Goal: Task Accomplishment & Management: Use online tool/utility

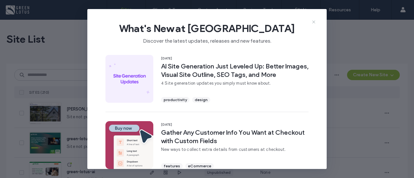
click at [313, 22] on use at bounding box center [313, 21] width 3 height 3
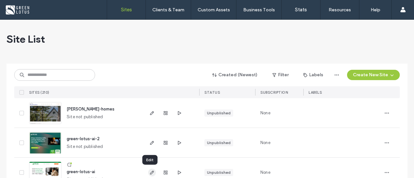
click at [149, 170] on icon "button" at bounding box center [151, 172] width 5 height 5
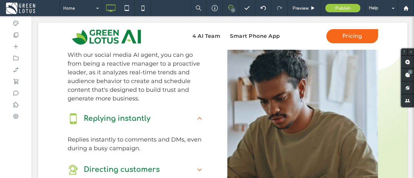
scroll to position [797, 0]
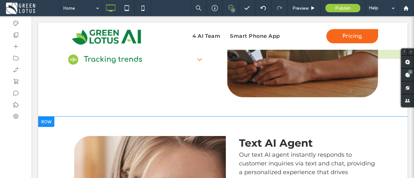
drag, startPoint x: 405, startPoint y: 151, endPoint x: 390, endPoint y: 152, distance: 14.3
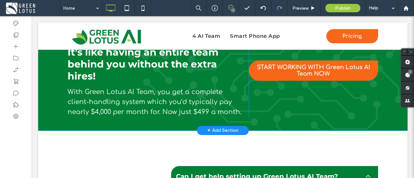
scroll to position [3695, 0]
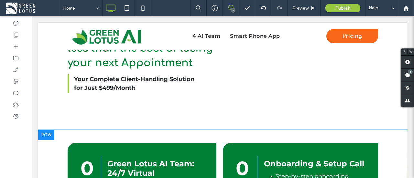
scroll to position [3191, 0]
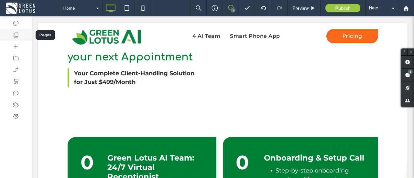
click at [16, 35] on icon at bounding box center [16, 35] width 6 height 6
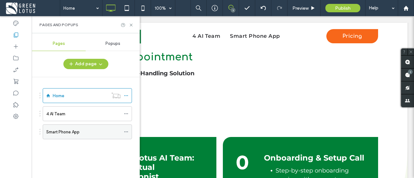
click at [77, 128] on label "Smart Phone App" at bounding box center [62, 131] width 33 height 11
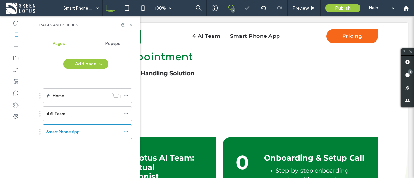
click at [132, 25] on icon at bounding box center [131, 25] width 5 height 5
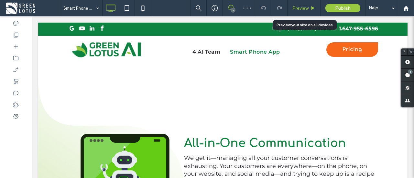
click at [300, 12] on div "Preview" at bounding box center [304, 8] width 33 height 16
click at [304, 8] on span "Preview" at bounding box center [300, 7] width 16 height 5
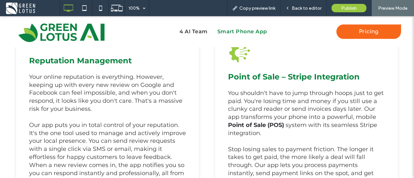
scroll to position [448, 0]
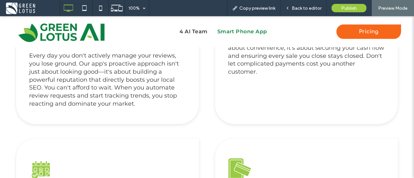
drag, startPoint x: 404, startPoint y: 114, endPoint x: 396, endPoint y: 115, distance: 7.9
click at [396, 115] on div "Reputation Management Your online reputation is everything. However, keeping up…" at bounding box center [207, 128] width 414 height 534
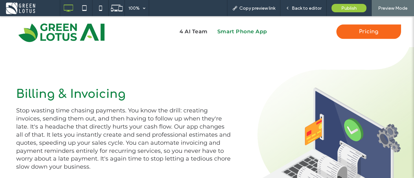
scroll to position [831, 0]
